Goal: Transaction & Acquisition: Purchase product/service

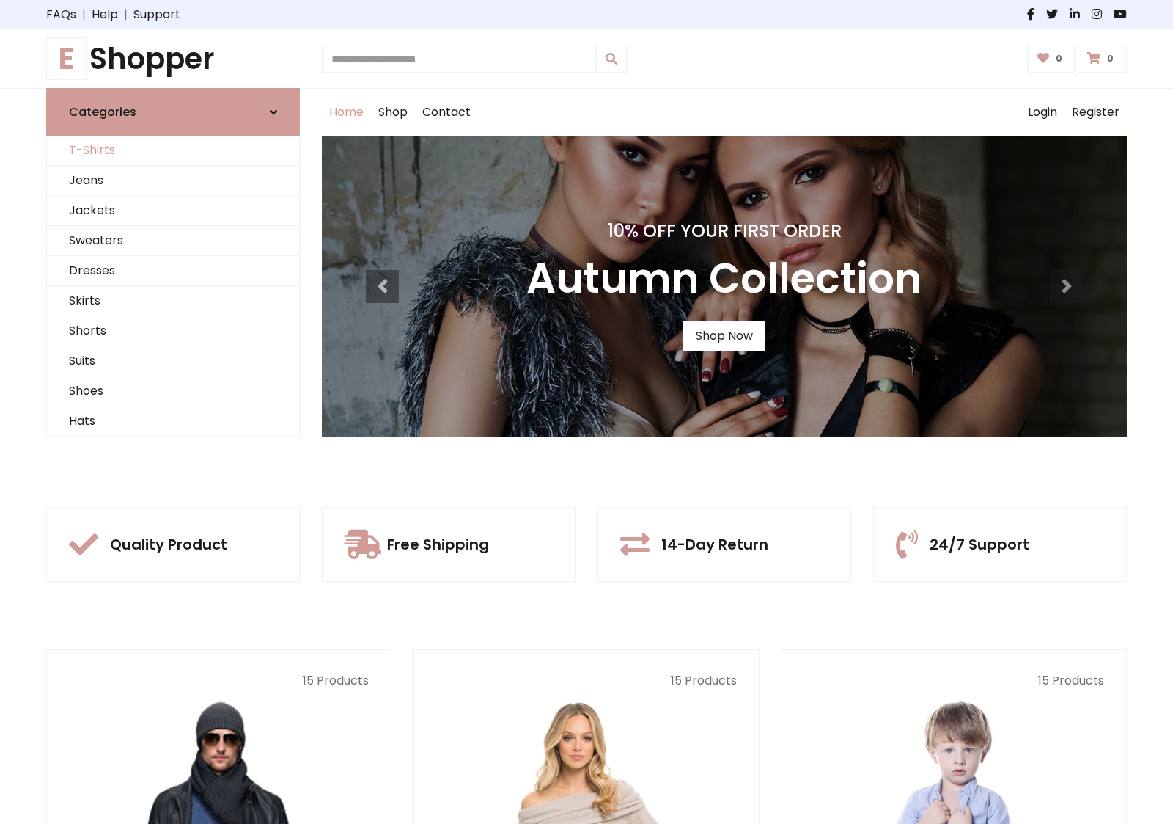
click at [173, 150] on link "T-Shirts" at bounding box center [173, 151] width 252 height 30
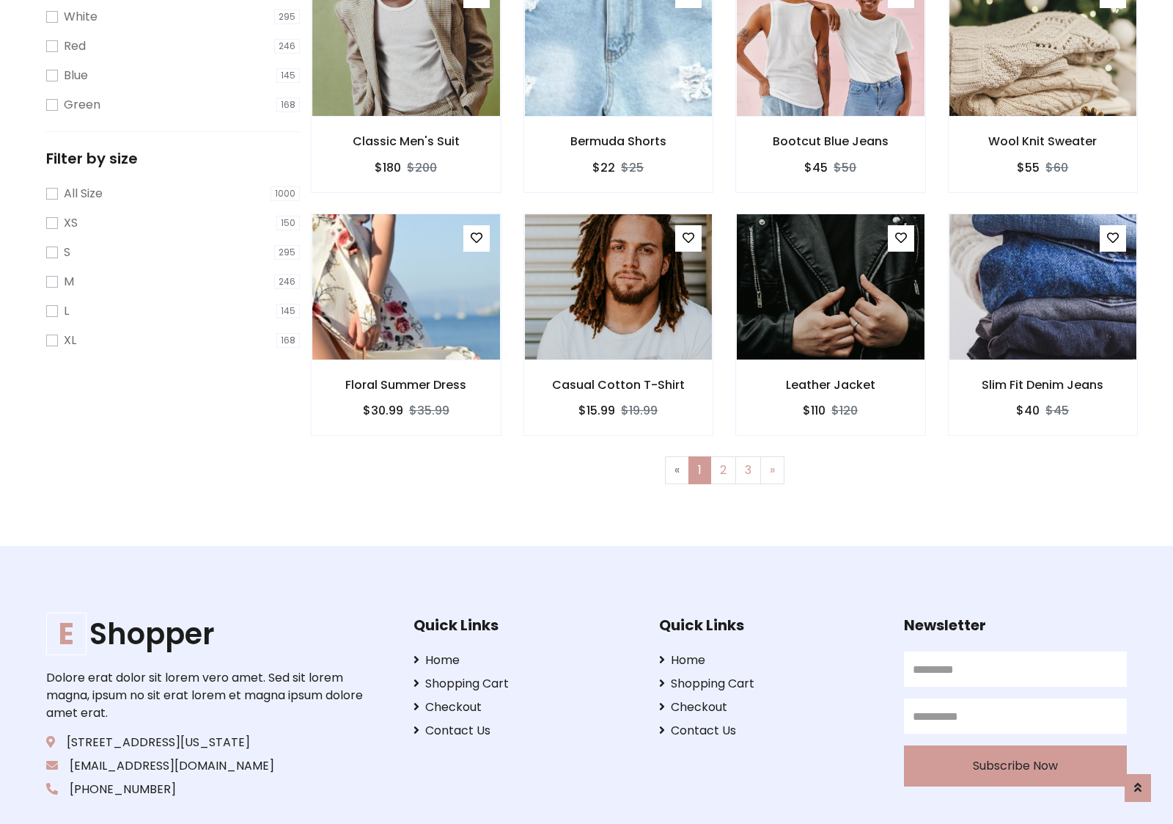
scroll to position [26, 0]
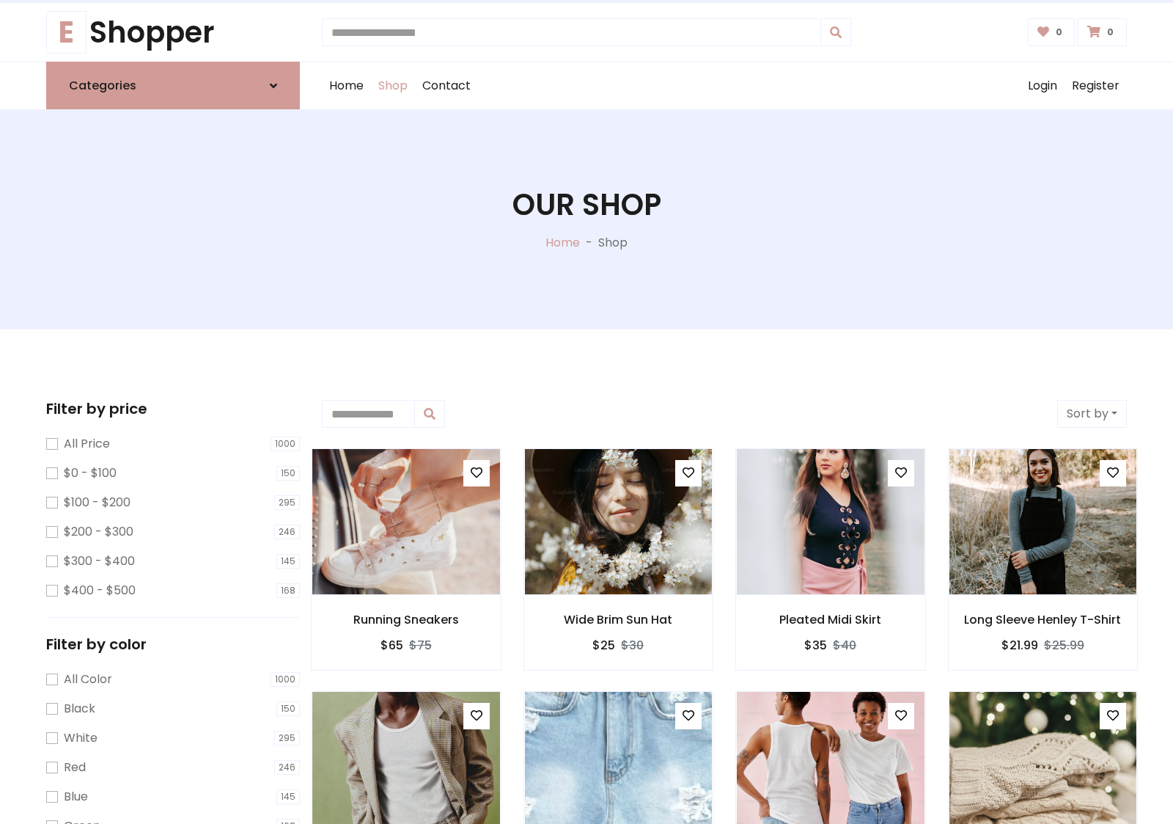
click at [587, 219] on h1 "Our Shop" at bounding box center [587, 204] width 149 height 35
click at [725, 86] on div "Home Shop Contact Log out Login Register" at bounding box center [724, 85] width 805 height 47
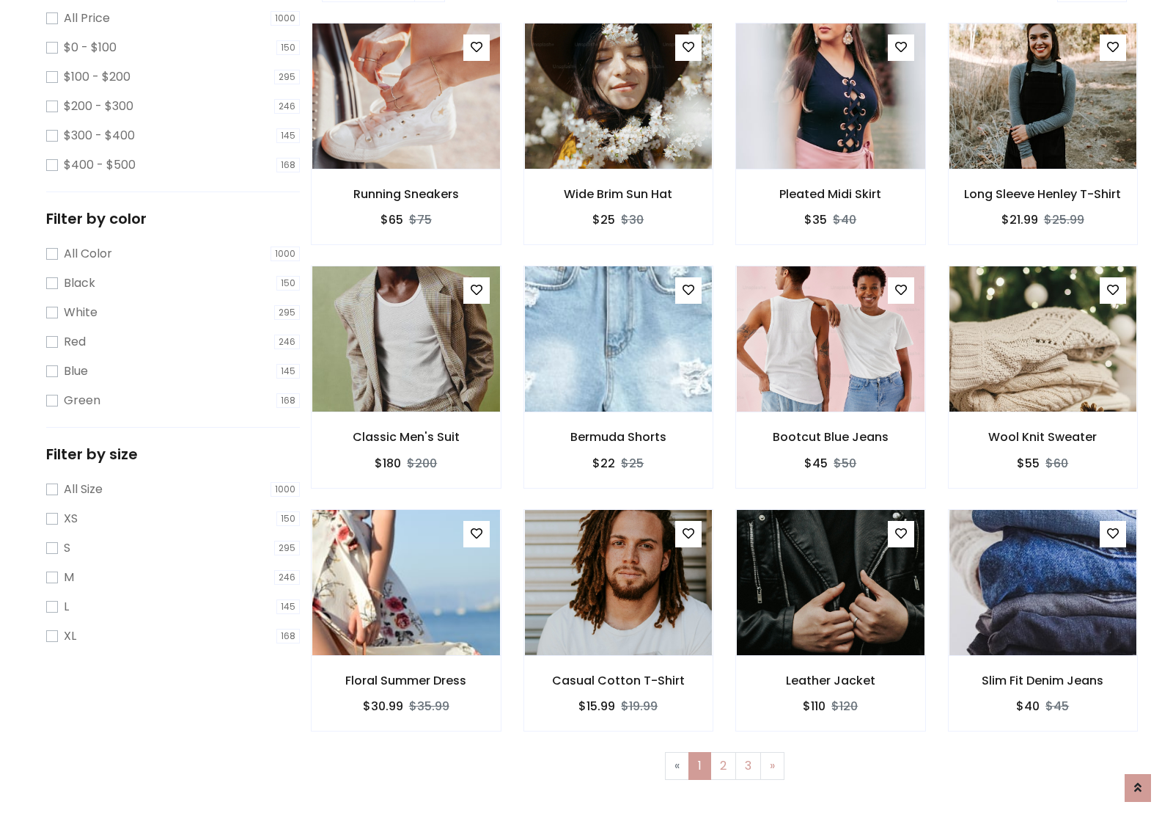
click at [830, 147] on img at bounding box center [830, 96] width 225 height 352
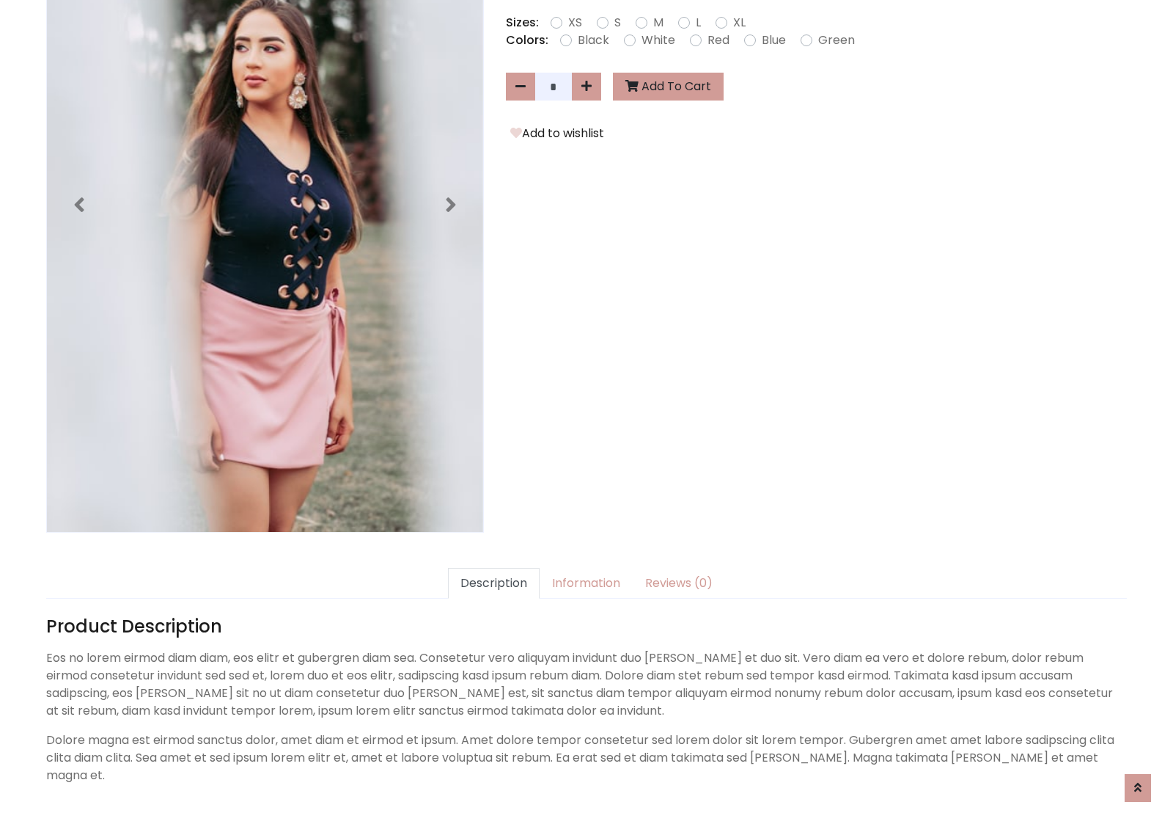
scroll to position [359, 0]
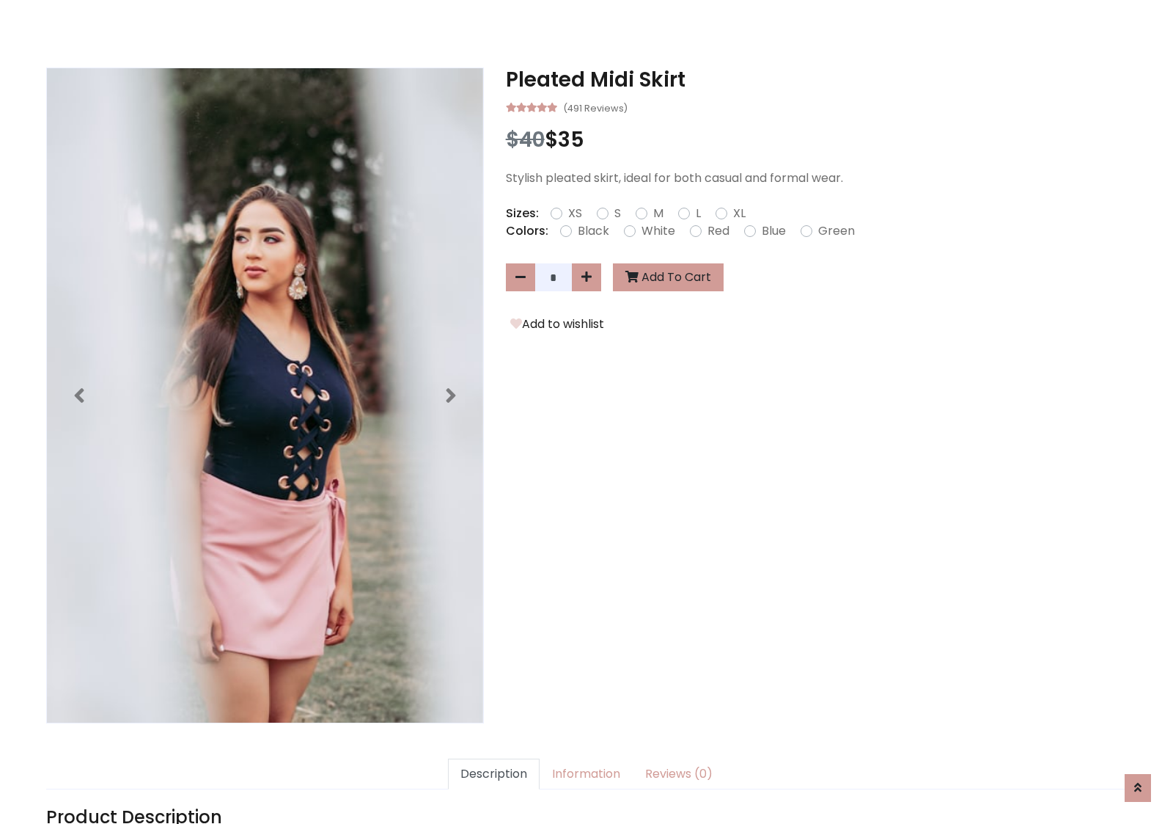
click at [816, 79] on h3 "Pleated Midi Skirt" at bounding box center [816, 79] width 621 height 25
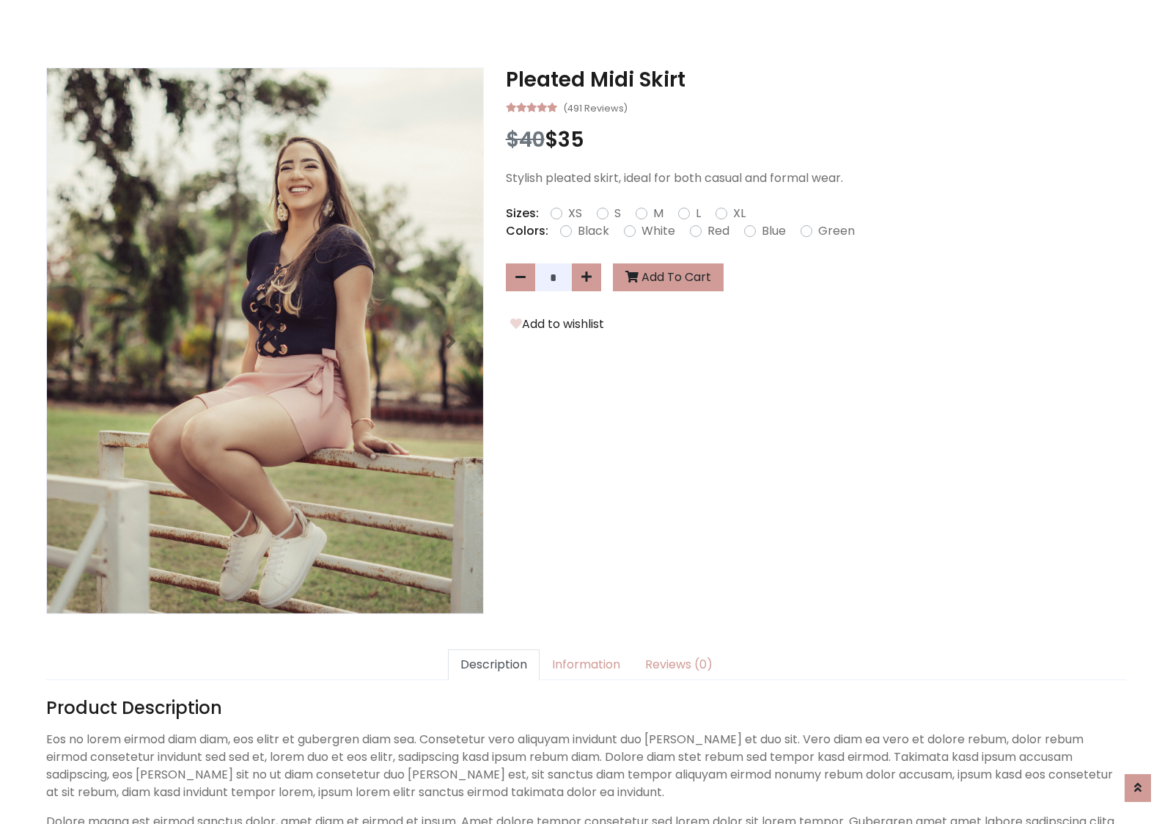
click at [816, 79] on h3 "Pleated Midi Skirt" at bounding box center [816, 79] width 621 height 25
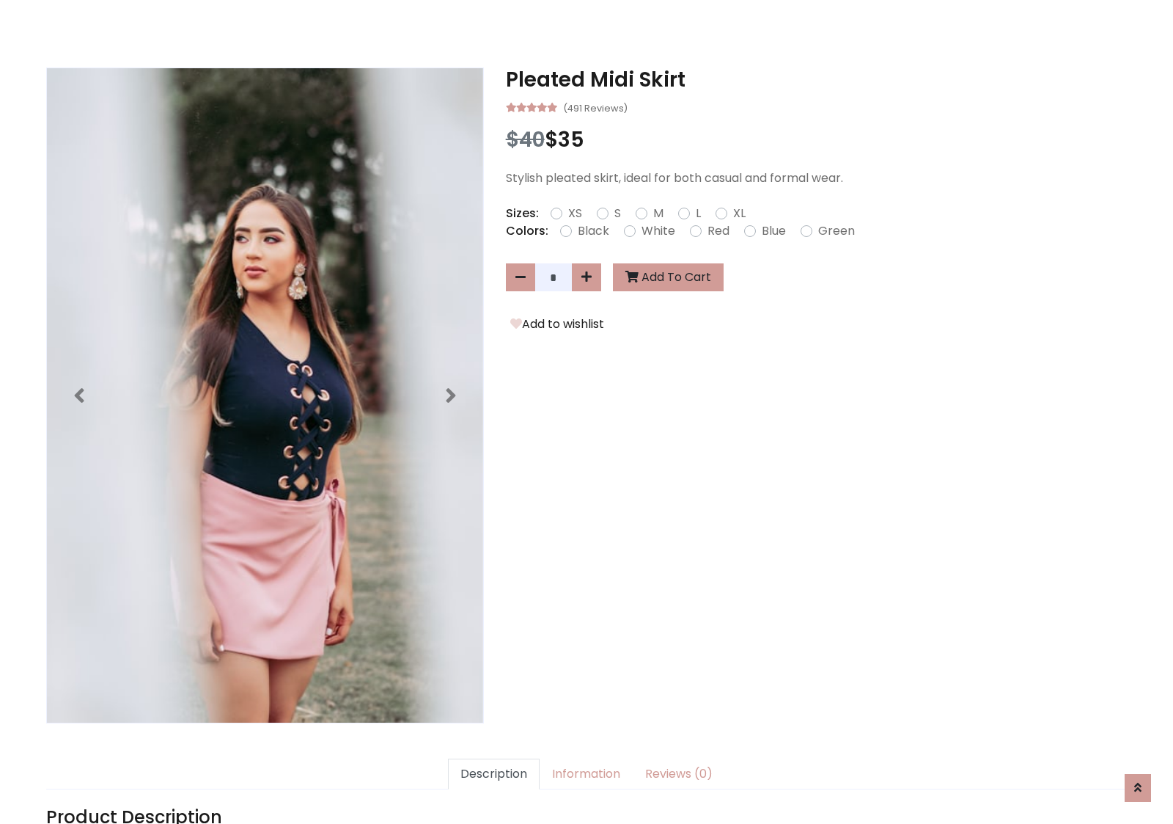
click at [816, 79] on h3 "Pleated Midi Skirt" at bounding box center [816, 79] width 621 height 25
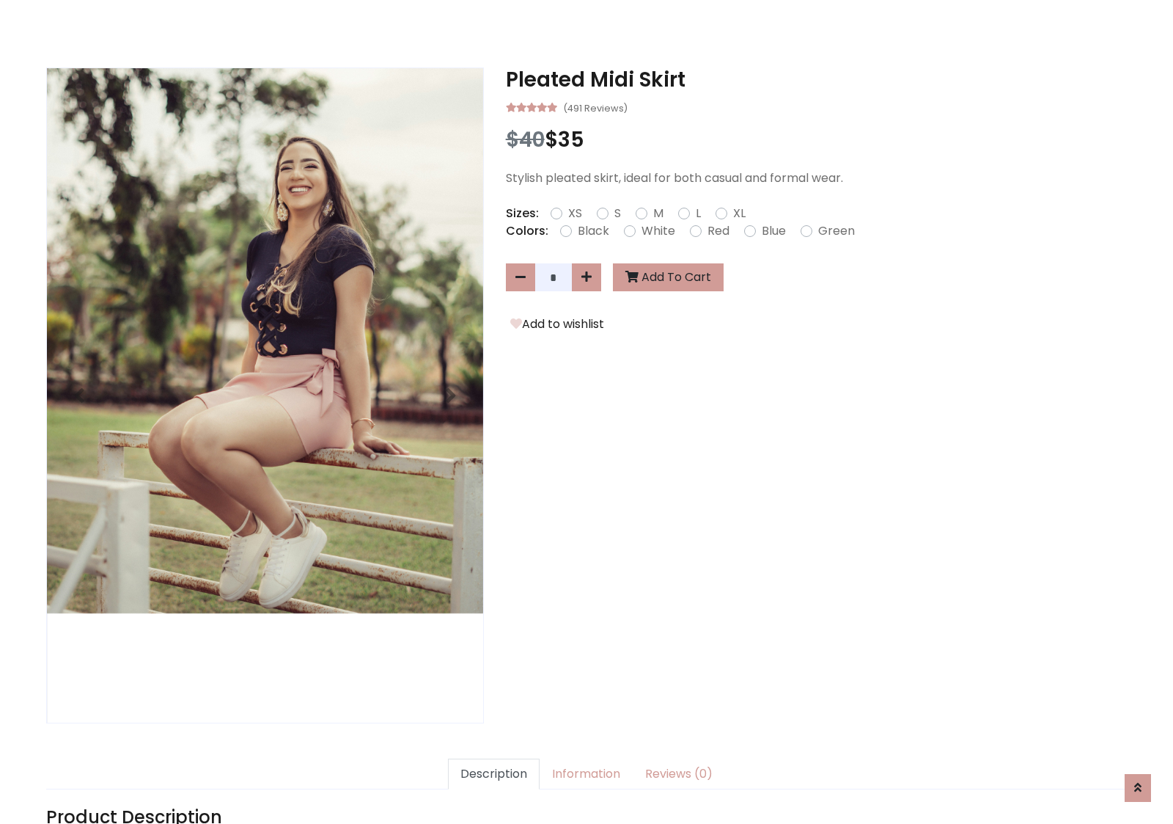
scroll to position [0, 0]
